Goal: Communication & Community: Share content

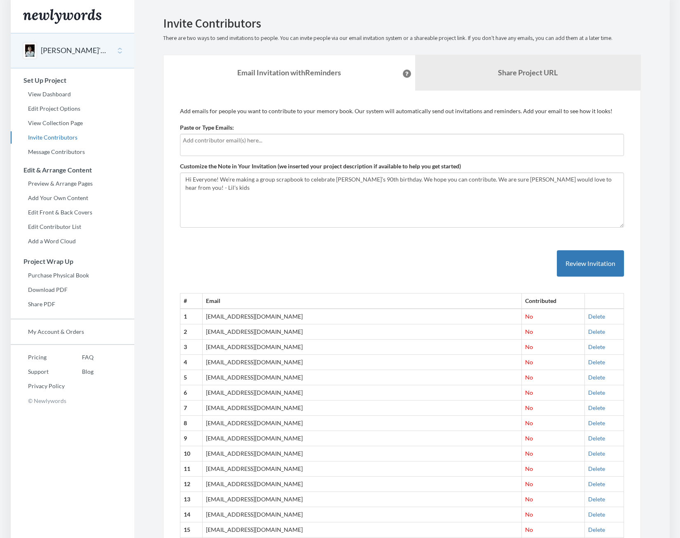
click at [343, 154] on div at bounding box center [402, 145] width 444 height 22
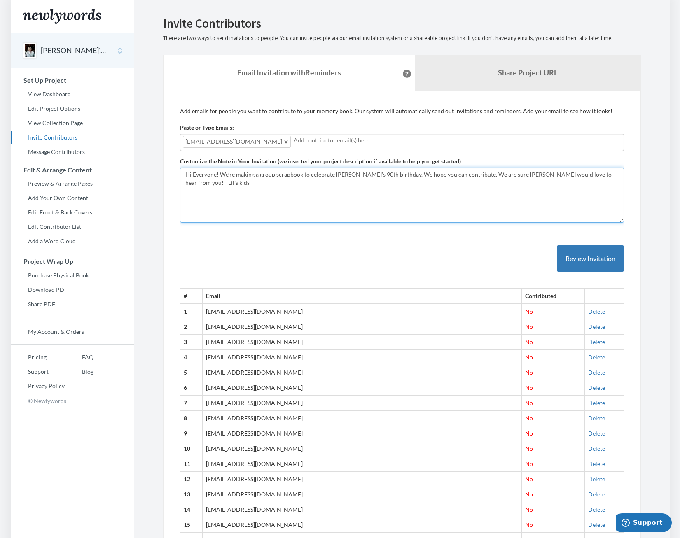
drag, startPoint x: 216, startPoint y: 175, endPoint x: 192, endPoint y: 174, distance: 23.5
click at [192, 174] on textarea "Hi Everyone! We’re making a group scrapbook to celebrate [PERSON_NAME]’s 90th b…" at bounding box center [402, 195] width 444 height 55
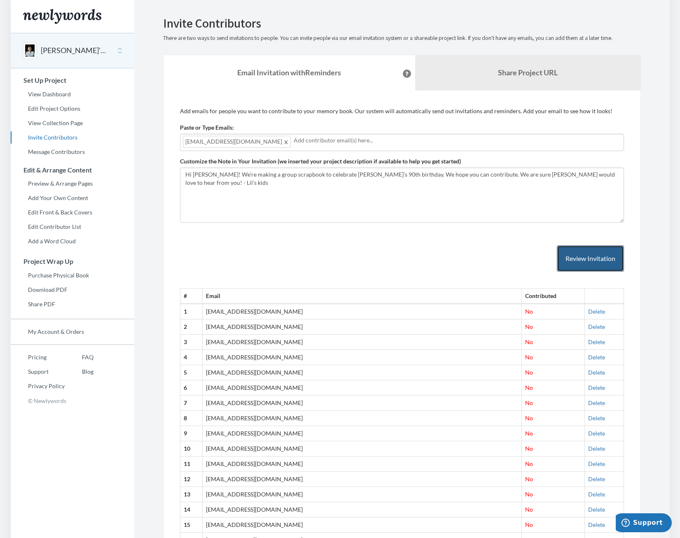
click at [574, 248] on button "Review Invitation" at bounding box center [590, 259] width 67 height 27
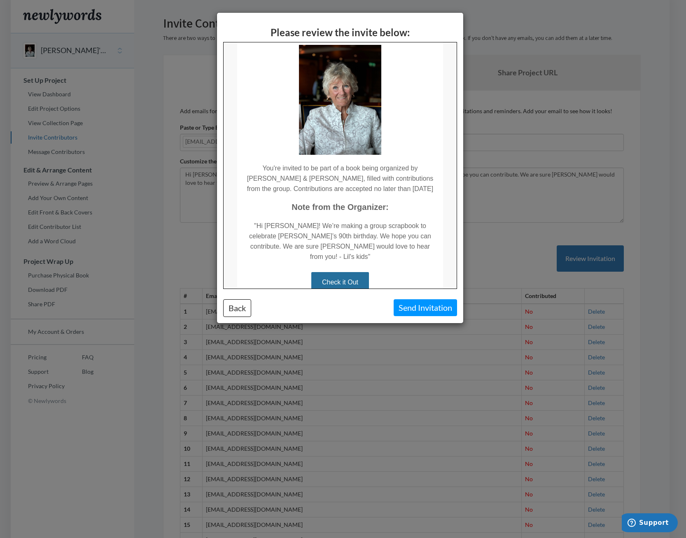
scroll to position [49, 0]
click at [230, 302] on button "Back" at bounding box center [237, 309] width 28 height 18
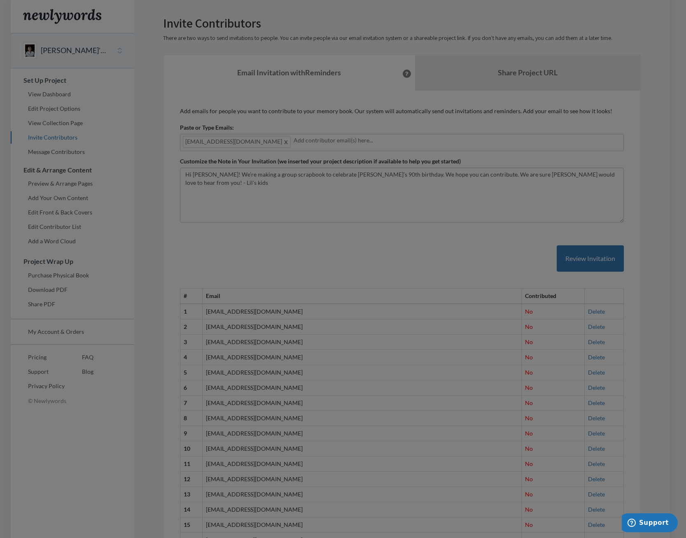
scroll to position [0, 0]
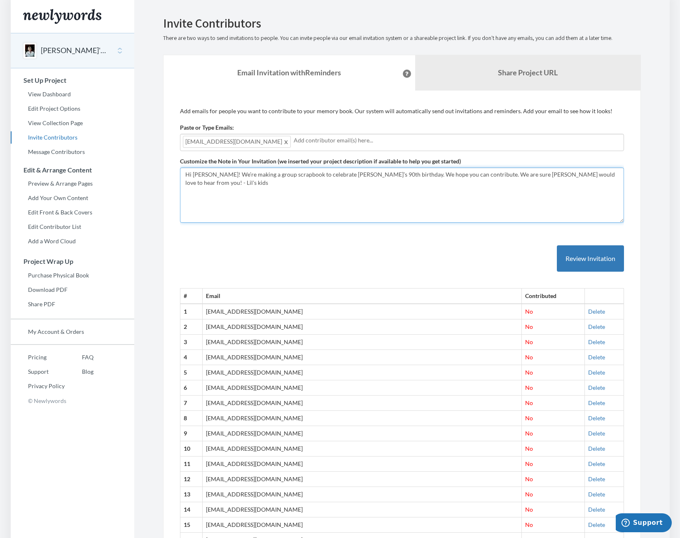
drag, startPoint x: 484, startPoint y: 174, endPoint x: 499, endPoint y: 175, distance: 14.8
click at [499, 175] on textarea "Hi Everyone! We’re making a group scrapbook to celebrate [PERSON_NAME]’s 90th b…" at bounding box center [402, 195] width 444 height 55
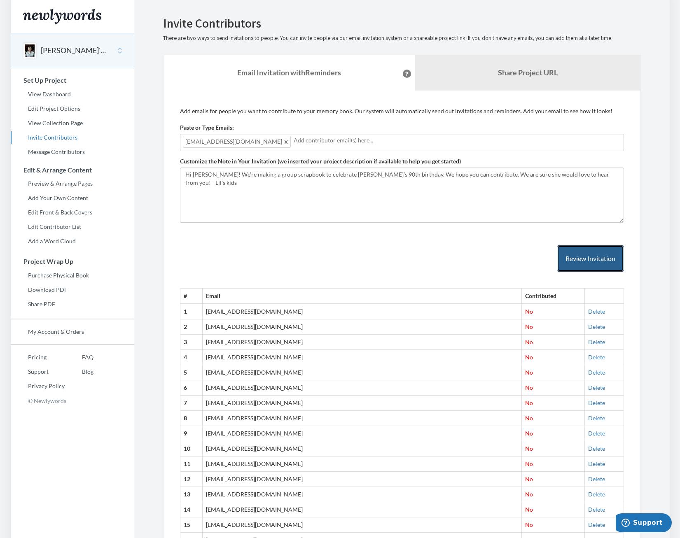
click at [595, 269] on button "Review Invitation" at bounding box center [590, 259] width 67 height 27
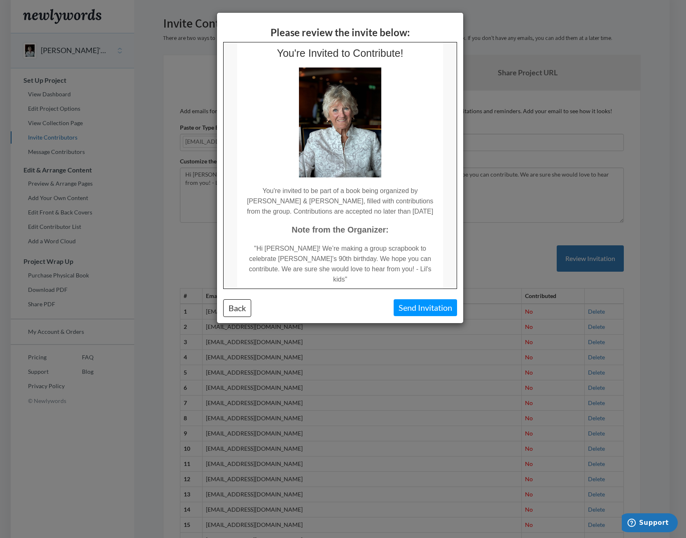
scroll to position [26, 0]
click at [407, 304] on button "Send Invitation" at bounding box center [425, 308] width 63 height 17
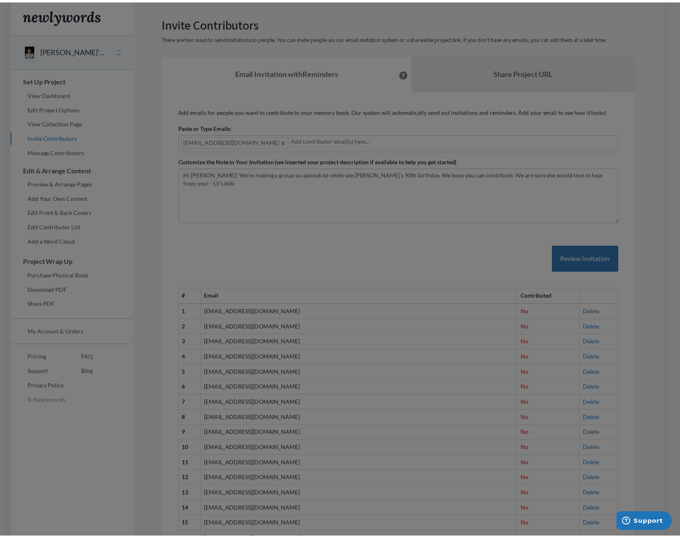
scroll to position [0, 0]
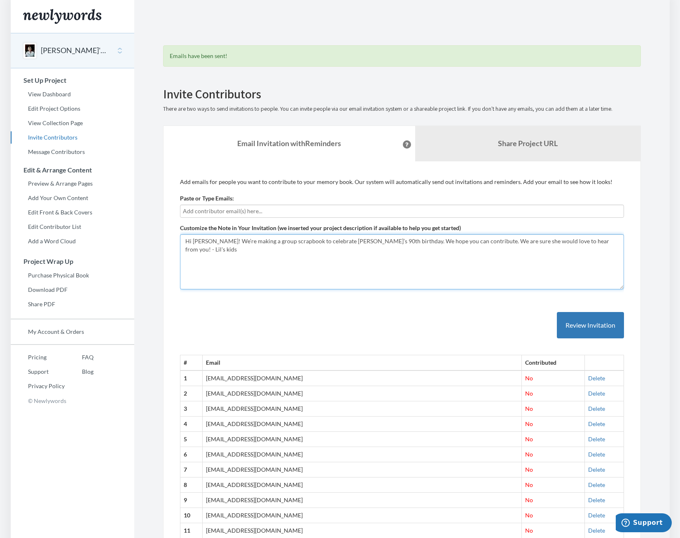
drag, startPoint x: 205, startPoint y: 241, endPoint x: 192, endPoint y: 241, distance: 13.6
click at [192, 241] on textarea "Hi Everyone! We’re making a group scrapbook to celebrate [PERSON_NAME]’s 90th b…" at bounding box center [402, 261] width 444 height 55
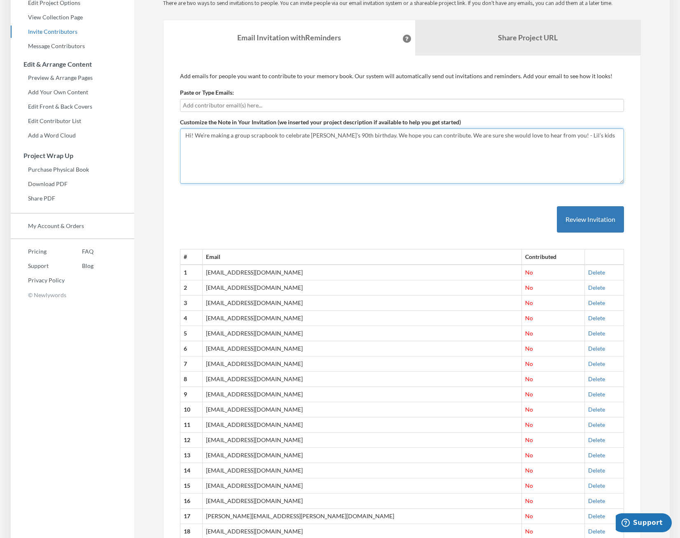
scroll to position [44, 0]
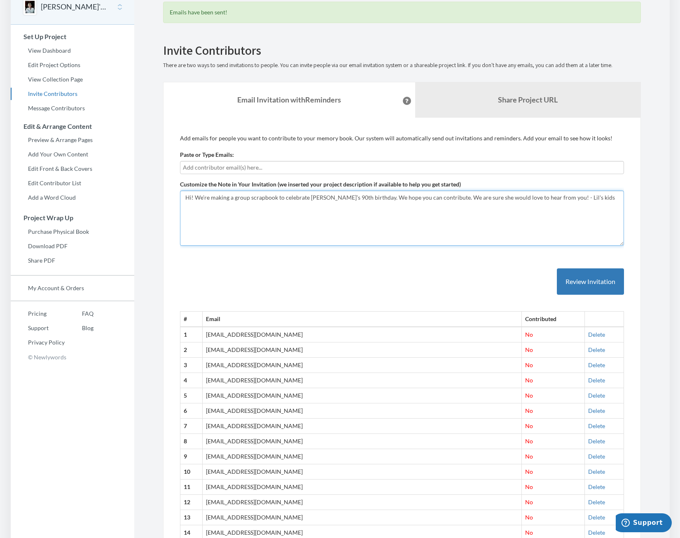
type textarea "Hi! We’re making a group scrapbook to celebrate [PERSON_NAME]’s 90th birthday. …"
